Goal: Task Accomplishment & Management: Use online tool/utility

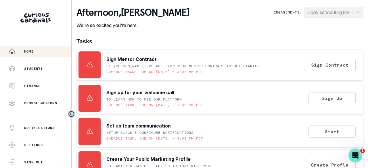
scroll to position [184, 0]
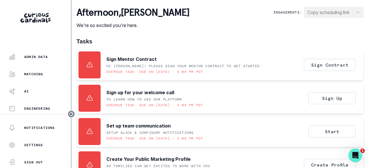
click at [37, 59] on p "Admin Data" at bounding box center [36, 57] width 24 height 5
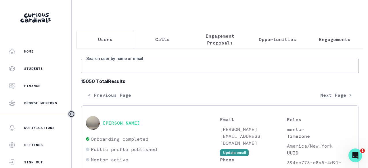
click at [149, 71] on input "Search user by name or email" at bounding box center [219, 66] width 277 height 14
type input "[PERSON_NAME]"
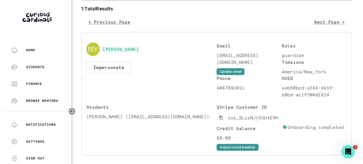
scroll to position [95, 0]
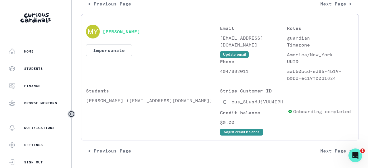
click at [230, 133] on button "Adjust credit balance" at bounding box center [241, 132] width 43 height 7
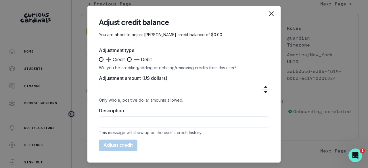
click at [273, 14] on icon "Close" at bounding box center [271, 13] width 5 height 5
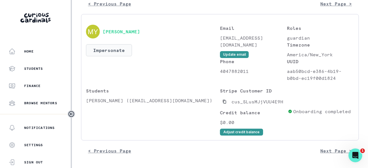
click at [104, 50] on button "Impersonate" at bounding box center [109, 50] width 46 height 12
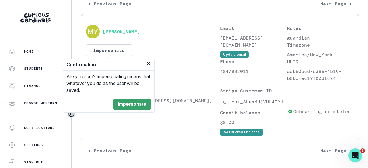
click at [137, 105] on button "Impersonate" at bounding box center [132, 103] width 38 height 11
